Goal: Information Seeking & Learning: Find specific page/section

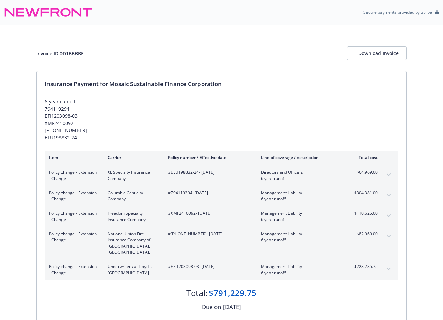
click at [179, 209] on div "Policy change - Extension - Change Freedom Specialty Insurance Company #XMF2410…" at bounding box center [221, 216] width 353 height 20
click at [182, 213] on span "#XMF2410092 - [DATE]" at bounding box center [209, 213] width 82 height 6
copy span "XMF2410092"
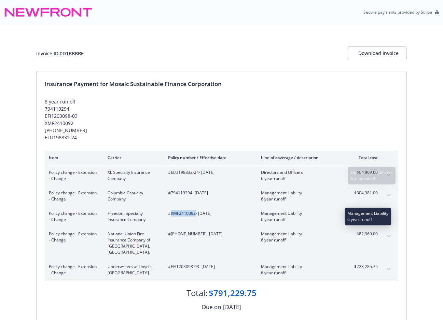
click at [286, 222] on span "6 year runoff" at bounding box center [301, 219] width 80 height 6
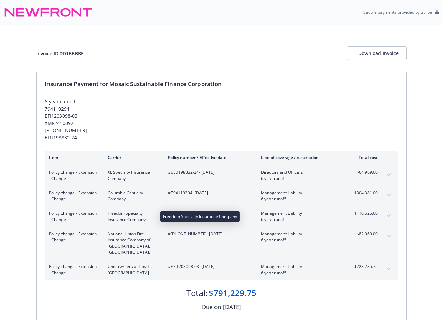
click at [123, 219] on span "Freedom Specialty Insurance Company" at bounding box center [133, 216] width 50 height 12
click at [81, 215] on span "Policy change - Extension - Change" at bounding box center [73, 216] width 48 height 12
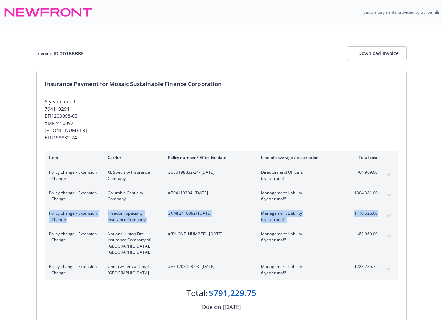
drag, startPoint x: 56, startPoint y: 219, endPoint x: 387, endPoint y: 214, distance: 331.6
click at [387, 214] on div "Policy change - Extension - Change Freedom Specialty Insurance Company #XMF2410…" at bounding box center [221, 216] width 353 height 20
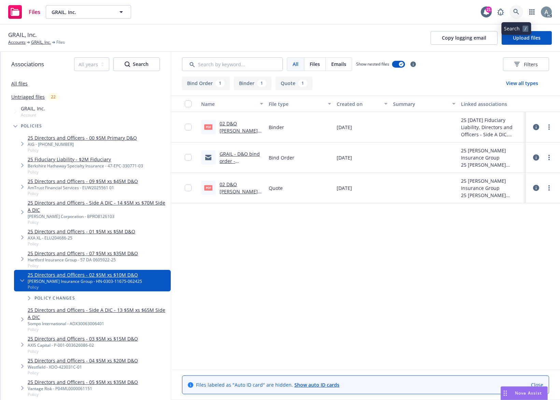
click at [514, 13] on icon at bounding box center [516, 12] width 6 height 6
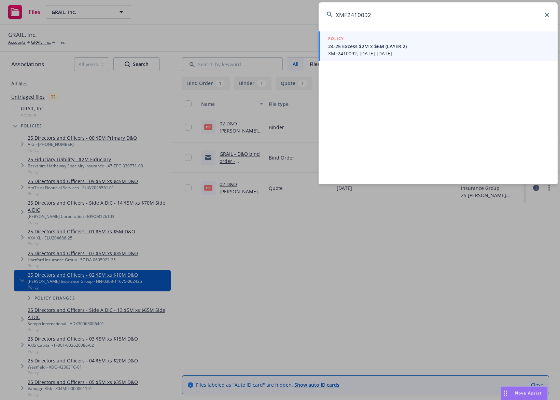
type input "XMF2410092"
click at [382, 48] on span "24-25 Excess $2M x $6M (LAYER 2)" at bounding box center [438, 46] width 221 height 7
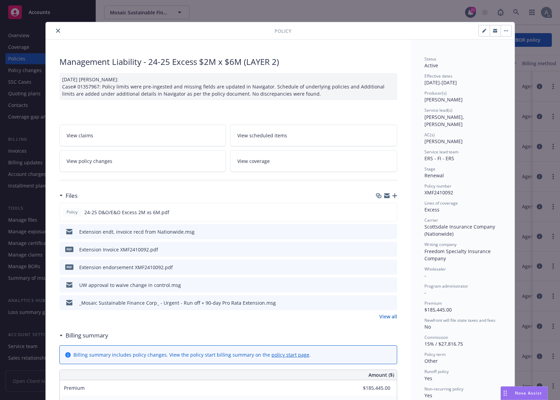
click at [388, 250] on icon "preview file" at bounding box center [391, 249] width 6 height 5
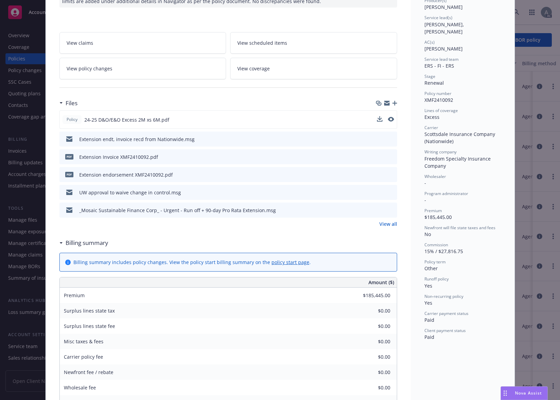
scroll to position [89, 0]
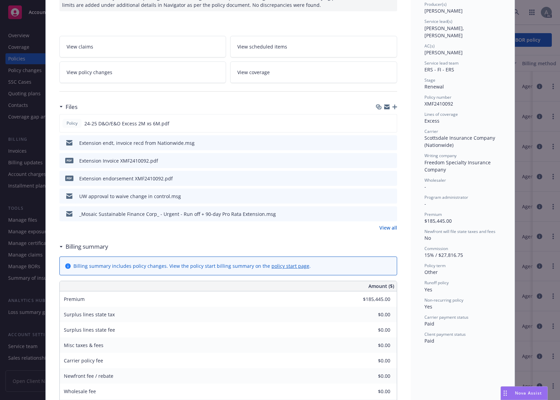
click at [379, 228] on link "View all" at bounding box center [388, 227] width 18 height 7
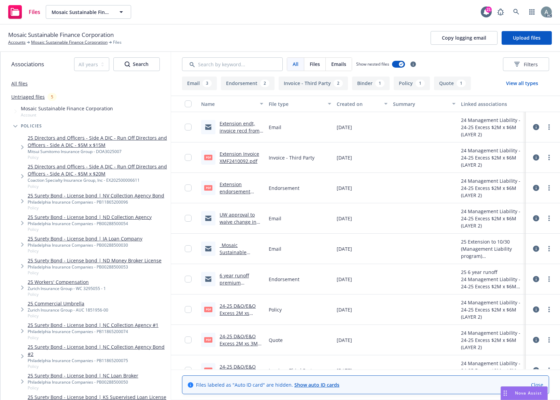
click at [297, 85] on button "Invoice - Third Party 2" at bounding box center [313, 83] width 69 height 14
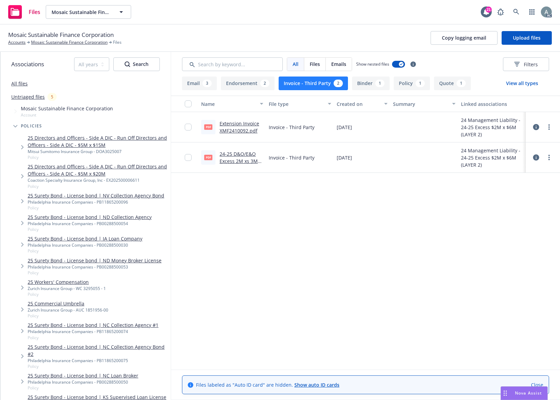
click at [235, 124] on link "Extension Invoice XMF2410092.pdf" at bounding box center [240, 127] width 40 height 14
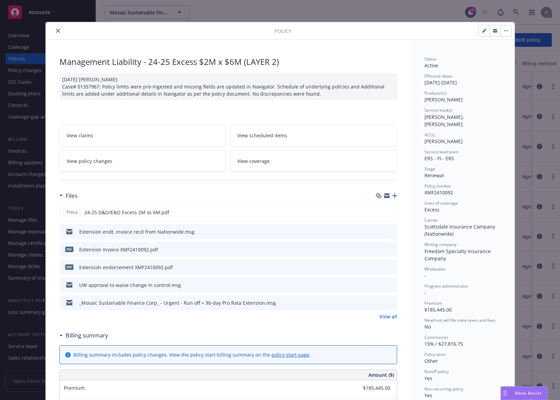
click at [440, 189] on span "XMF2410092" at bounding box center [438, 192] width 29 height 6
copy span "XMF2410092"
click at [154, 252] on div "pdf Extension Invoice XMF2410092.pdf" at bounding box center [228, 249] width 338 height 15
click at [388, 251] on icon "preview file" at bounding box center [391, 249] width 6 height 5
